Goal: Transaction & Acquisition: Purchase product/service

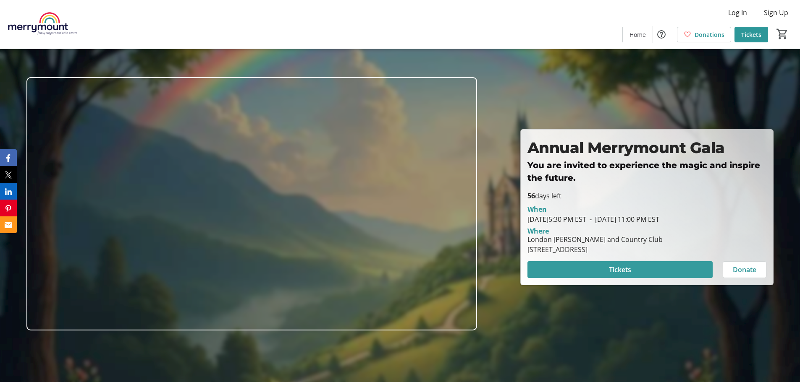
click at [681, 274] on span at bounding box center [619, 270] width 185 height 20
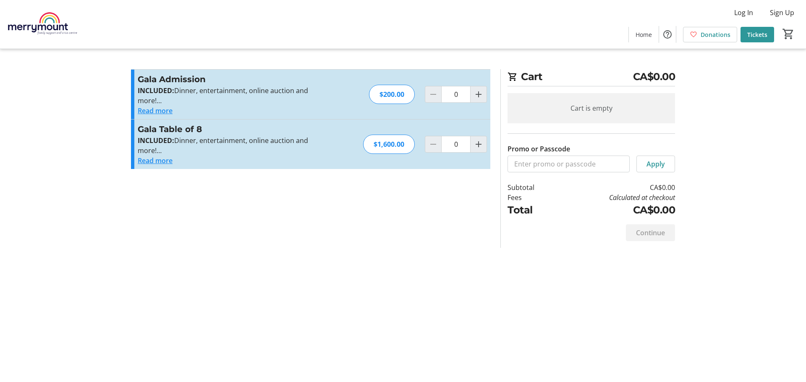
click at [139, 109] on button "Read more" at bounding box center [155, 111] width 35 height 10
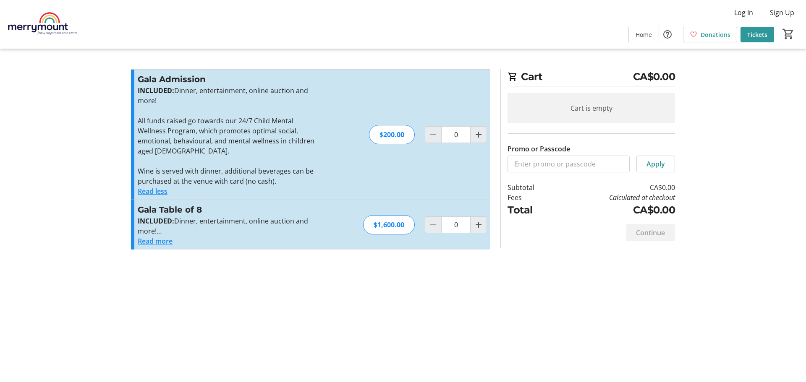
click at [167, 245] on button "Read more" at bounding box center [155, 241] width 35 height 10
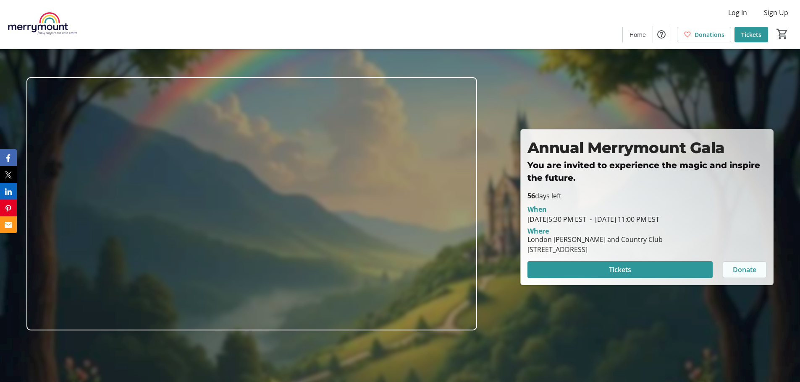
click at [739, 275] on span at bounding box center [744, 270] width 43 height 20
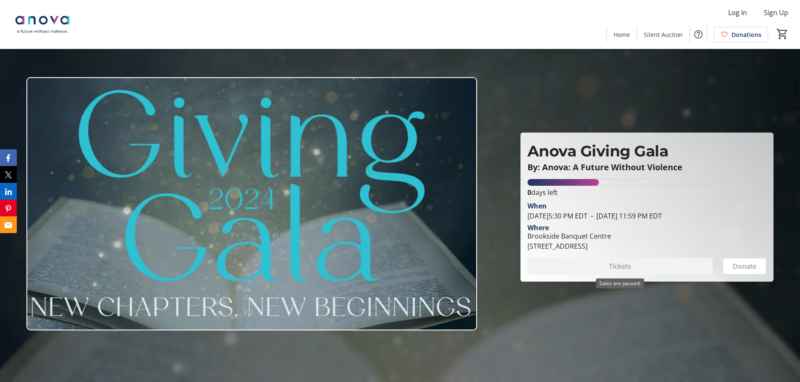
click at [669, 267] on div "Tickets" at bounding box center [619, 266] width 185 height 17
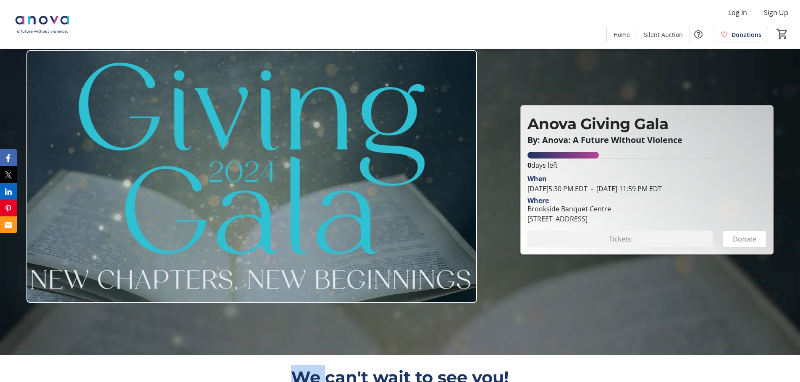
scroll to position [42, 0]
